Goal: Find specific page/section: Find specific page/section

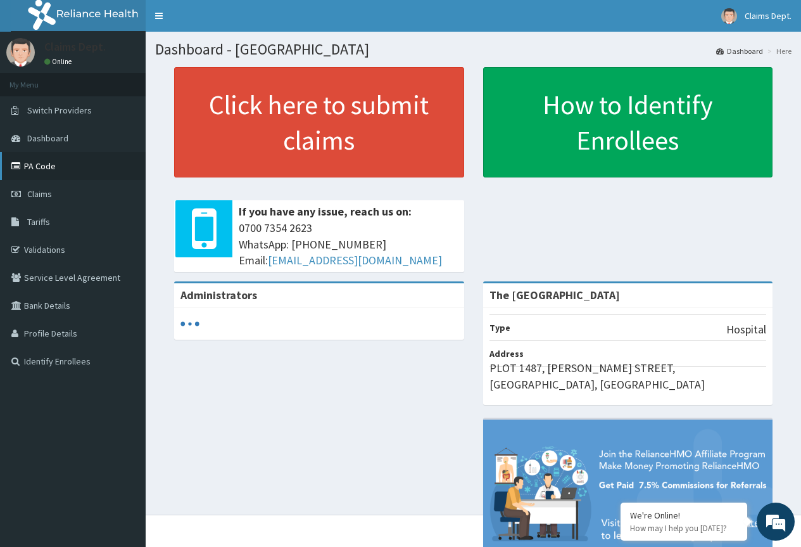
click at [54, 160] on link "PA Code" at bounding box center [73, 166] width 146 height 28
click at [65, 166] on link "PA Code" at bounding box center [73, 166] width 146 height 28
click at [72, 171] on link "PA Code" at bounding box center [73, 166] width 146 height 28
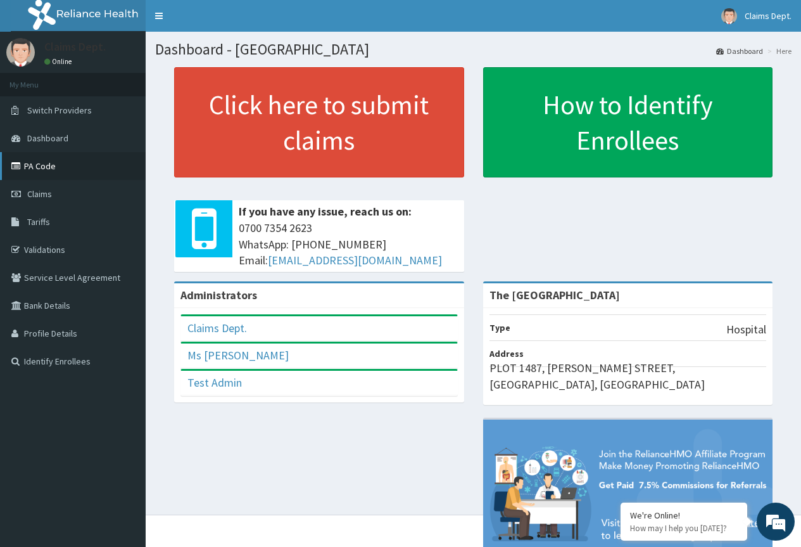
click at [48, 165] on link "PA Code" at bounding box center [73, 166] width 146 height 28
